Goal: Task Accomplishment & Management: Use online tool/utility

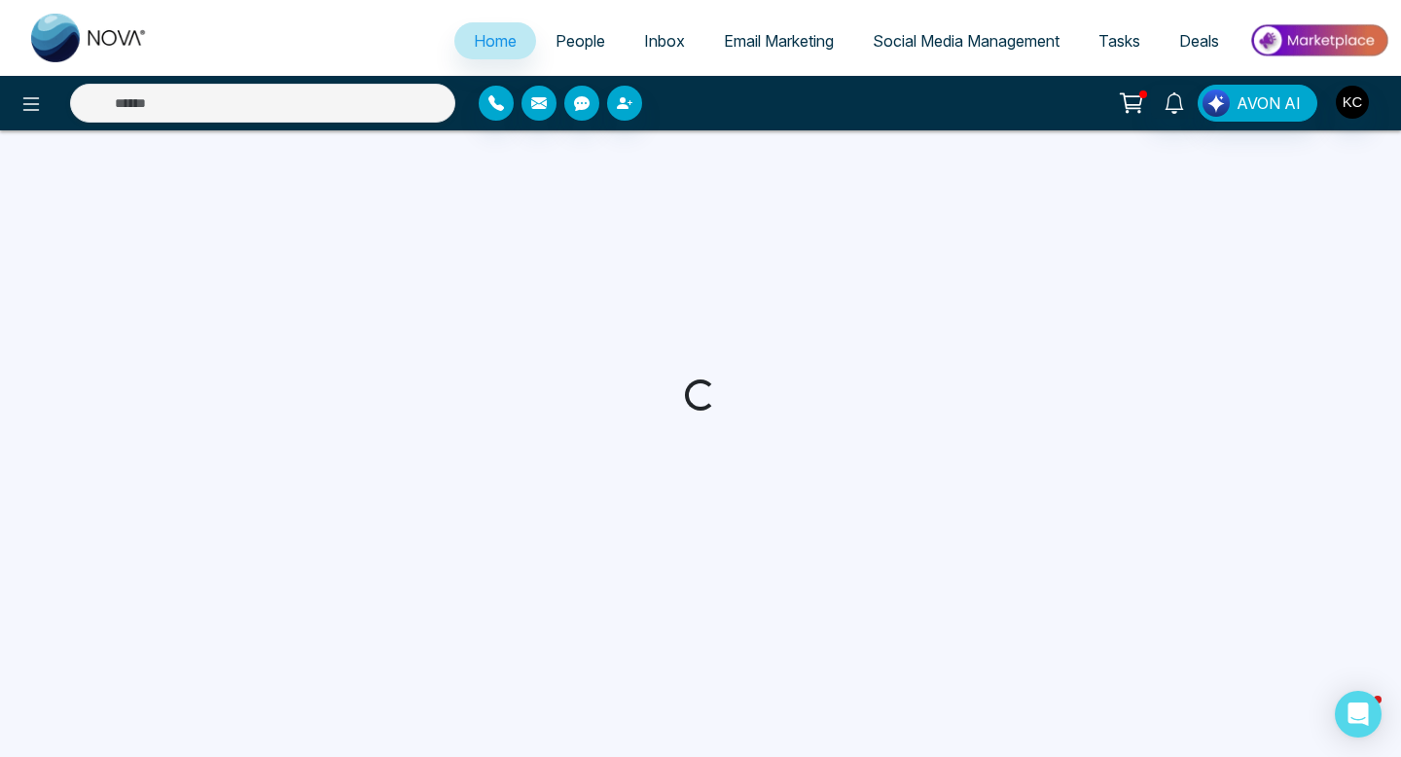
select select "*"
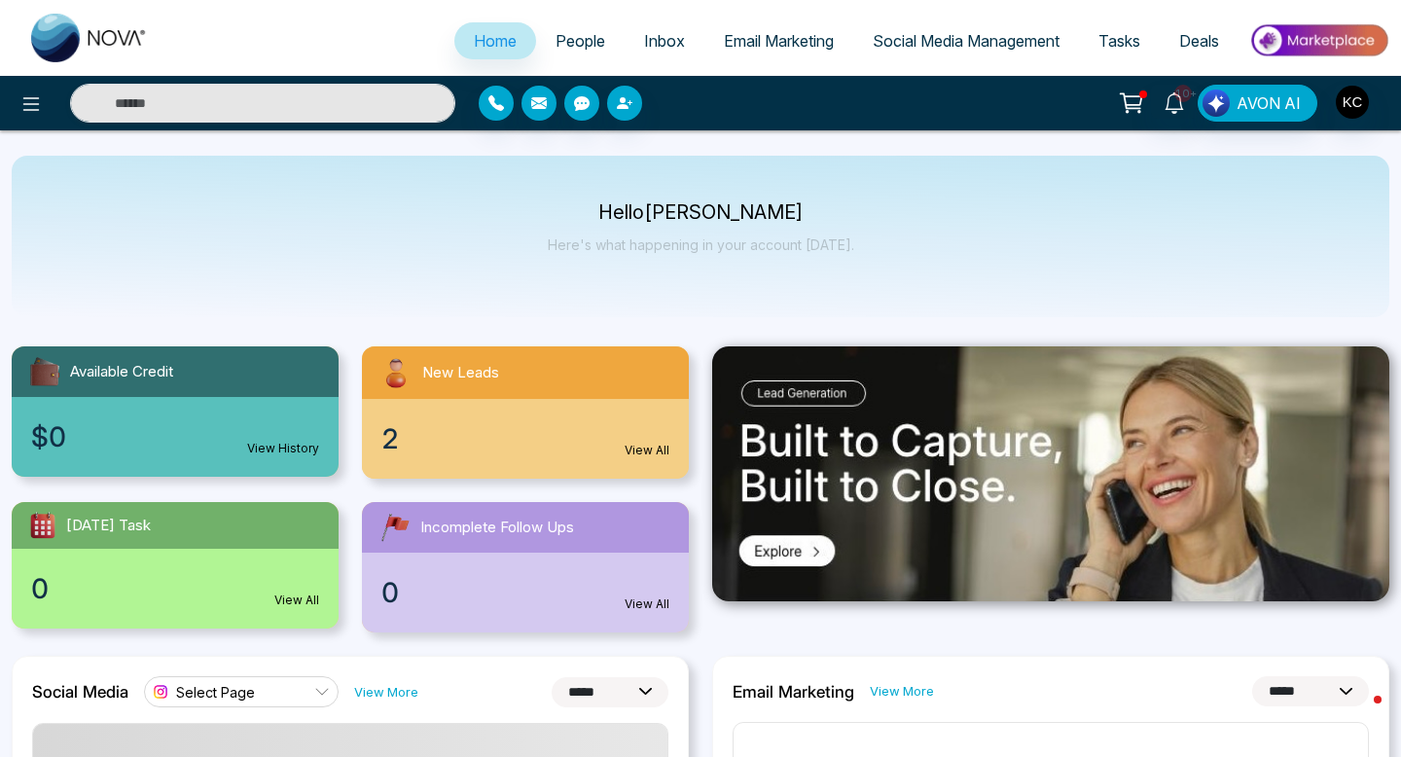
click at [634, 448] on link "View All" at bounding box center [647, 451] width 45 height 18
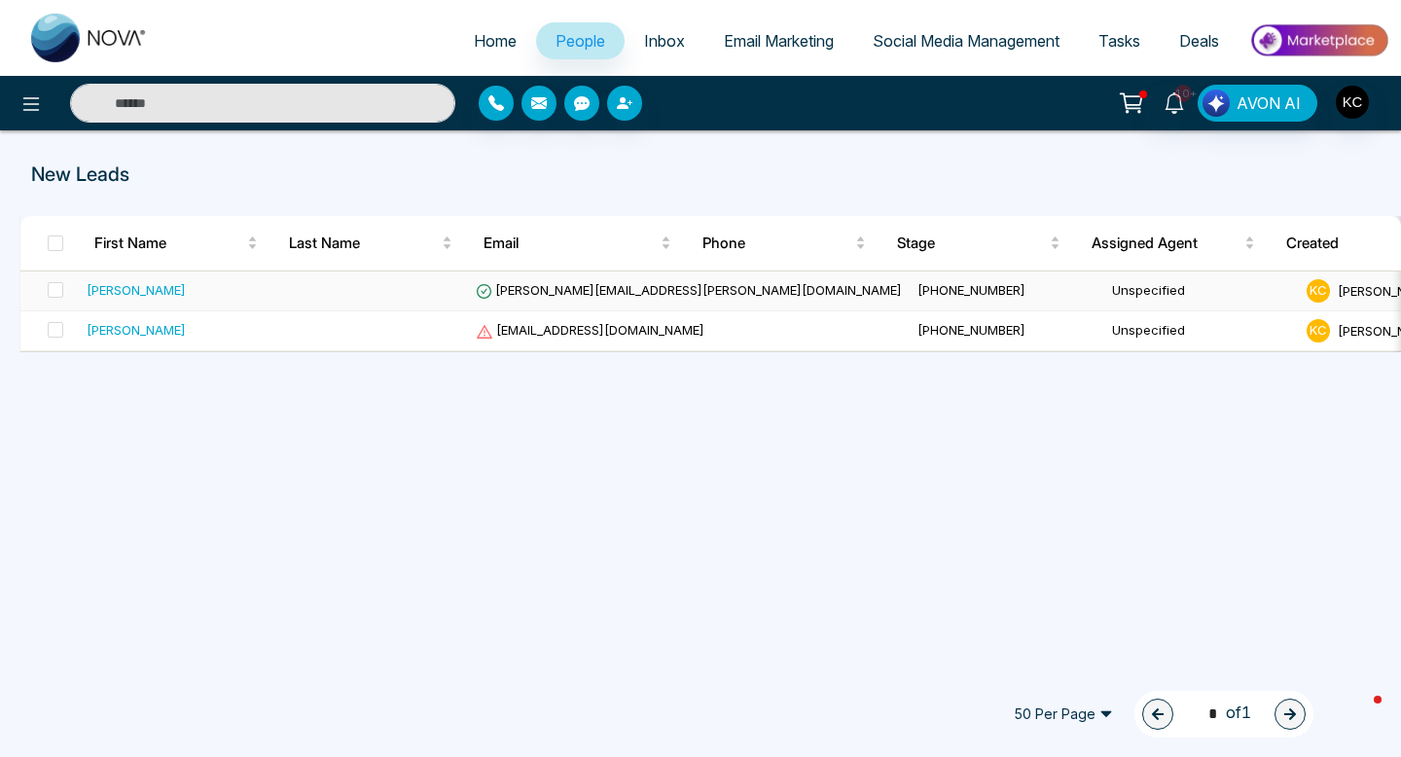
click at [918, 288] on span "[PHONE_NUMBER]" at bounding box center [972, 290] width 108 height 16
